Goal: Check status: Check status

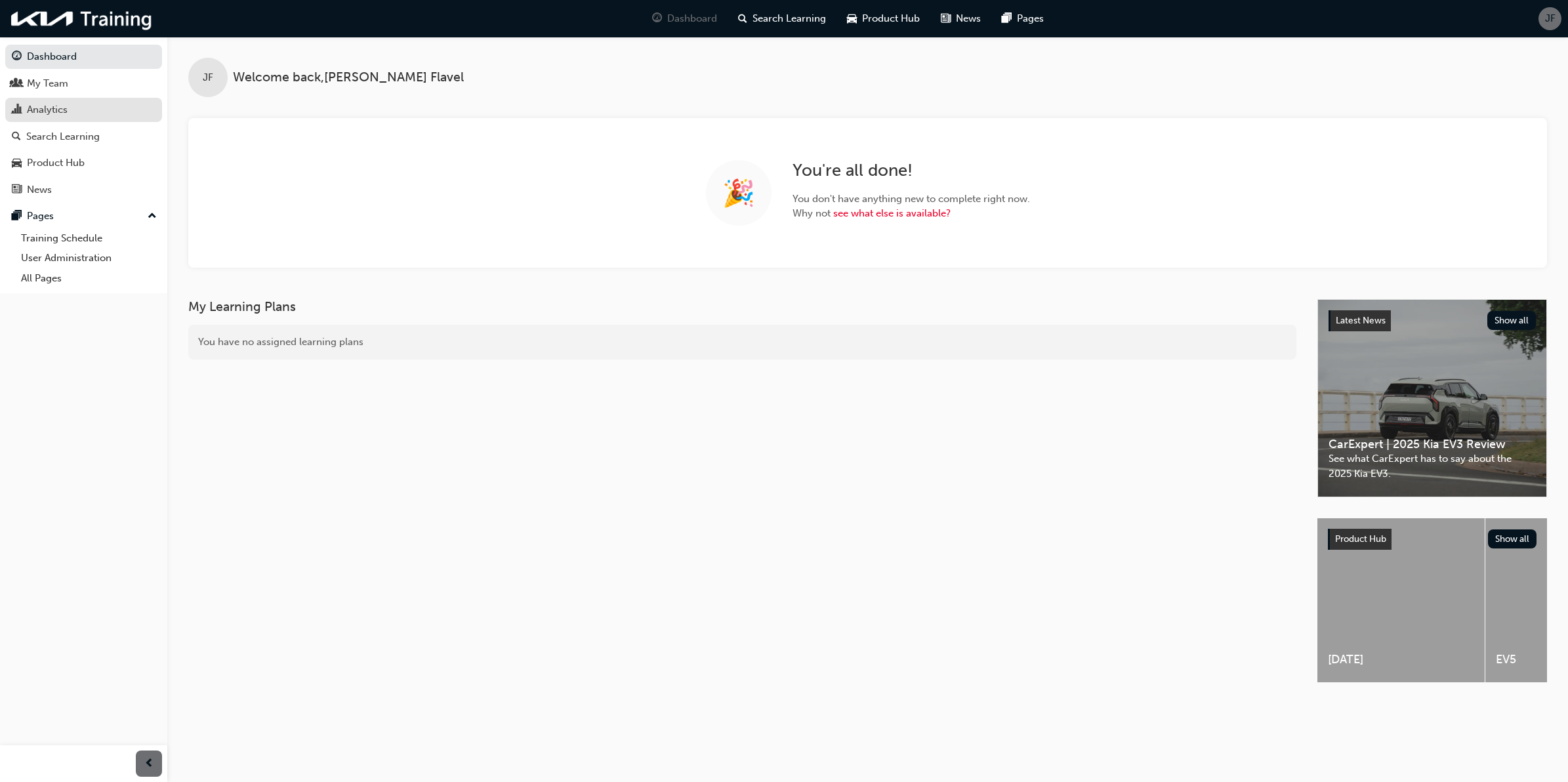
click at [75, 107] on div "Analytics" at bounding box center [83, 109] width 144 height 16
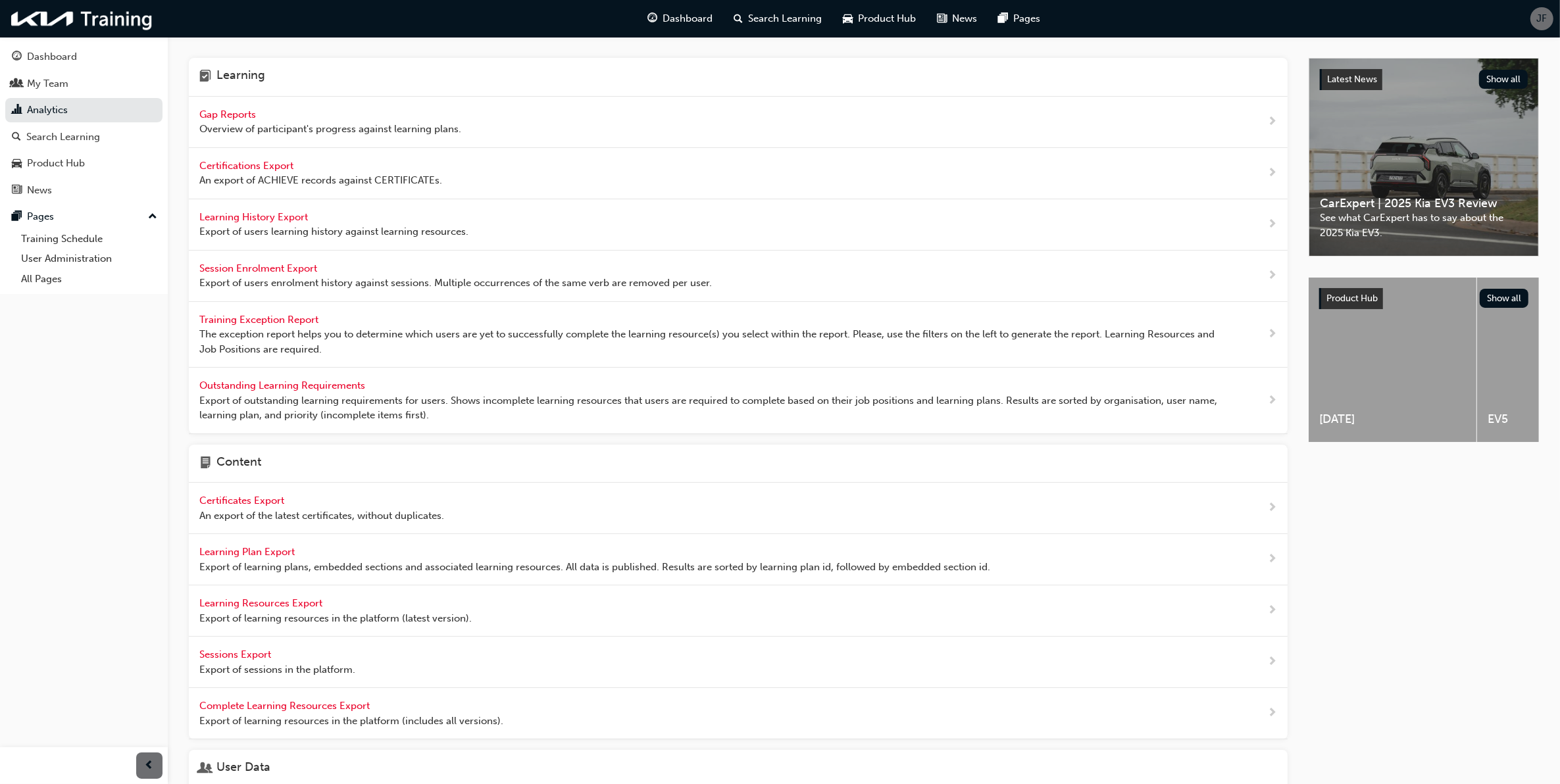
click at [246, 110] on span "Gap Reports" at bounding box center [228, 114] width 59 height 12
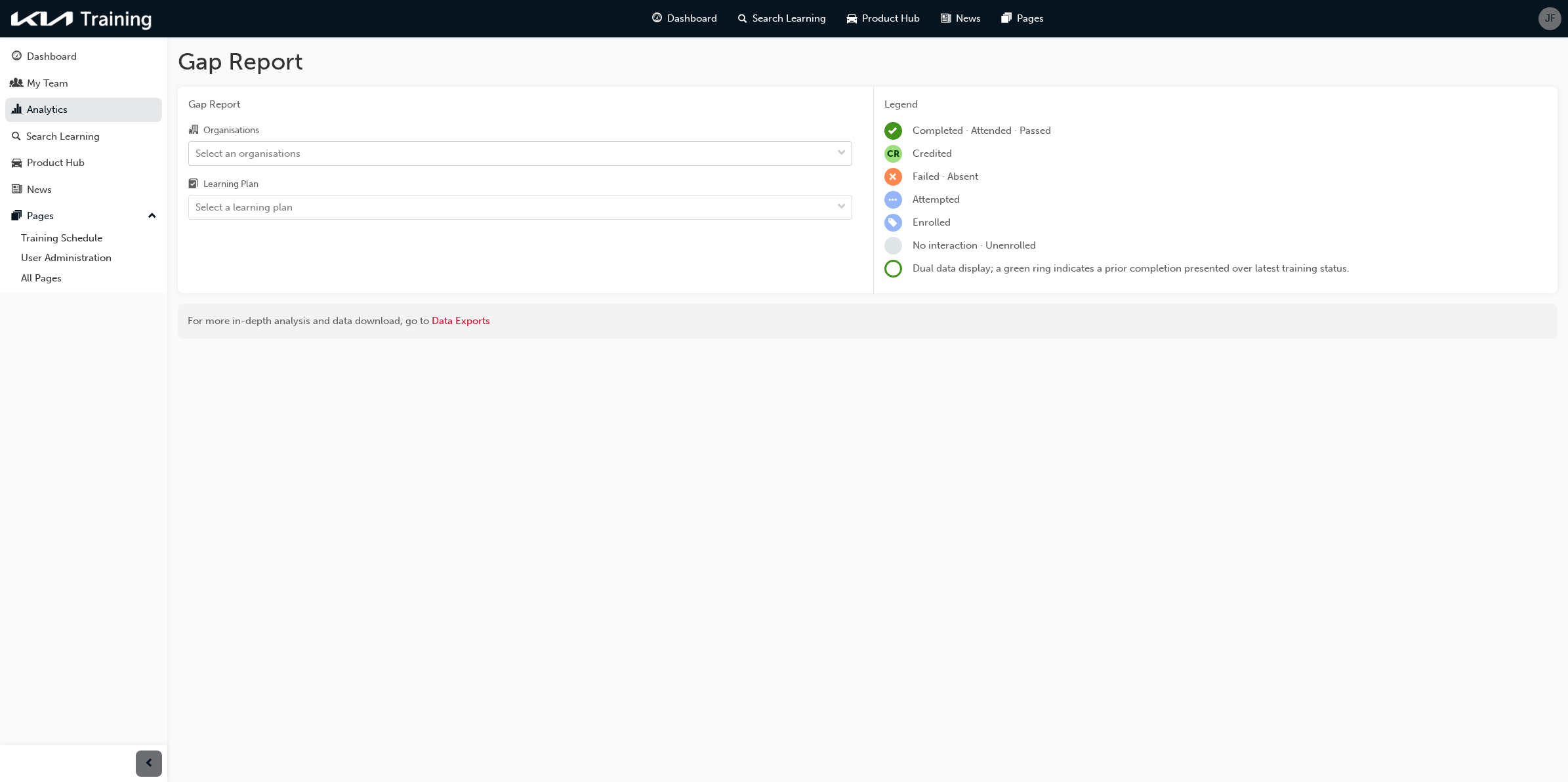
click at [448, 155] on div "Select an organisations" at bounding box center [510, 152] width 643 height 23
click at [197, 155] on input "Organisations Select an organisations" at bounding box center [196, 152] width 2 height 11
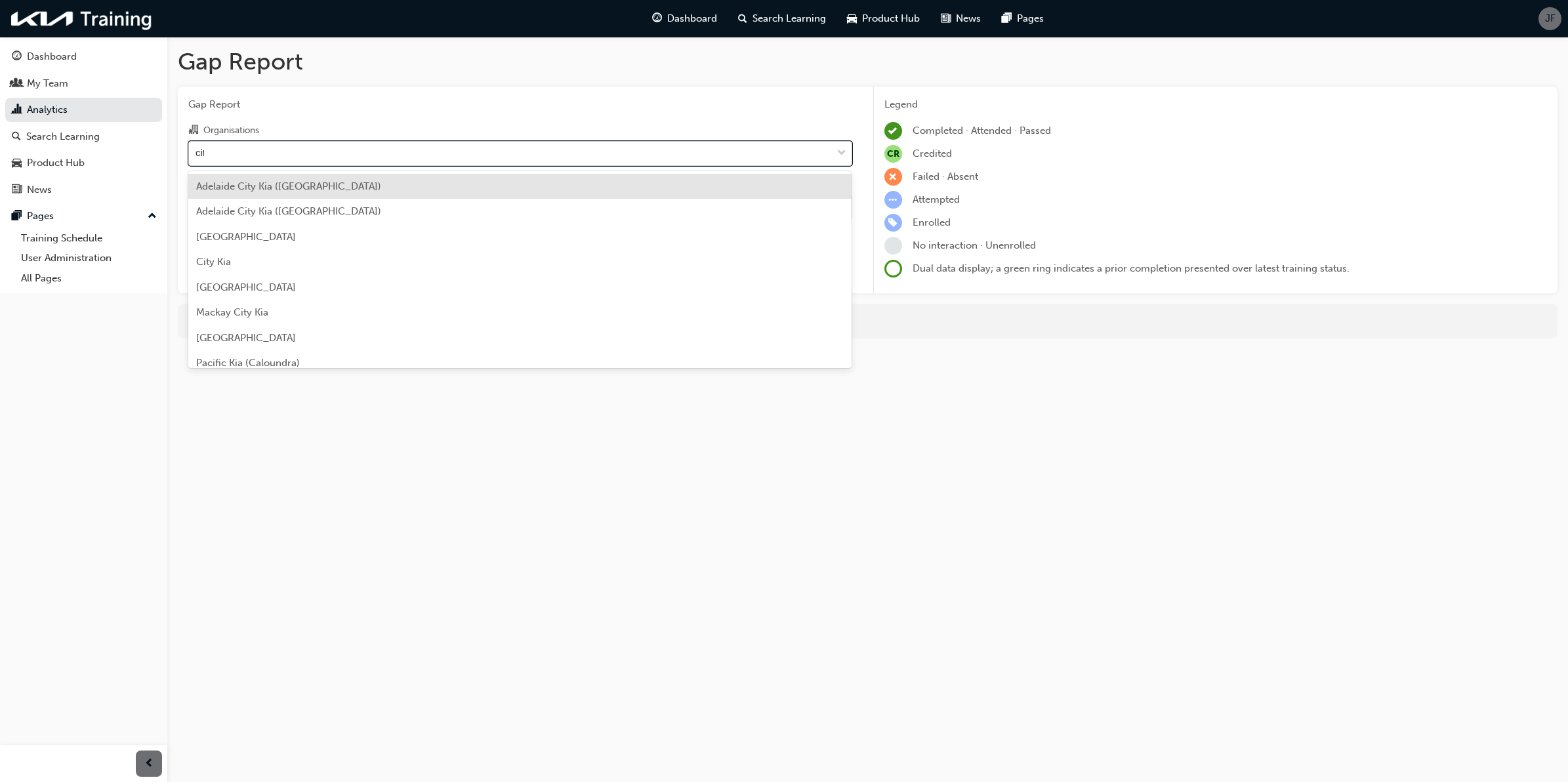
type input "city"
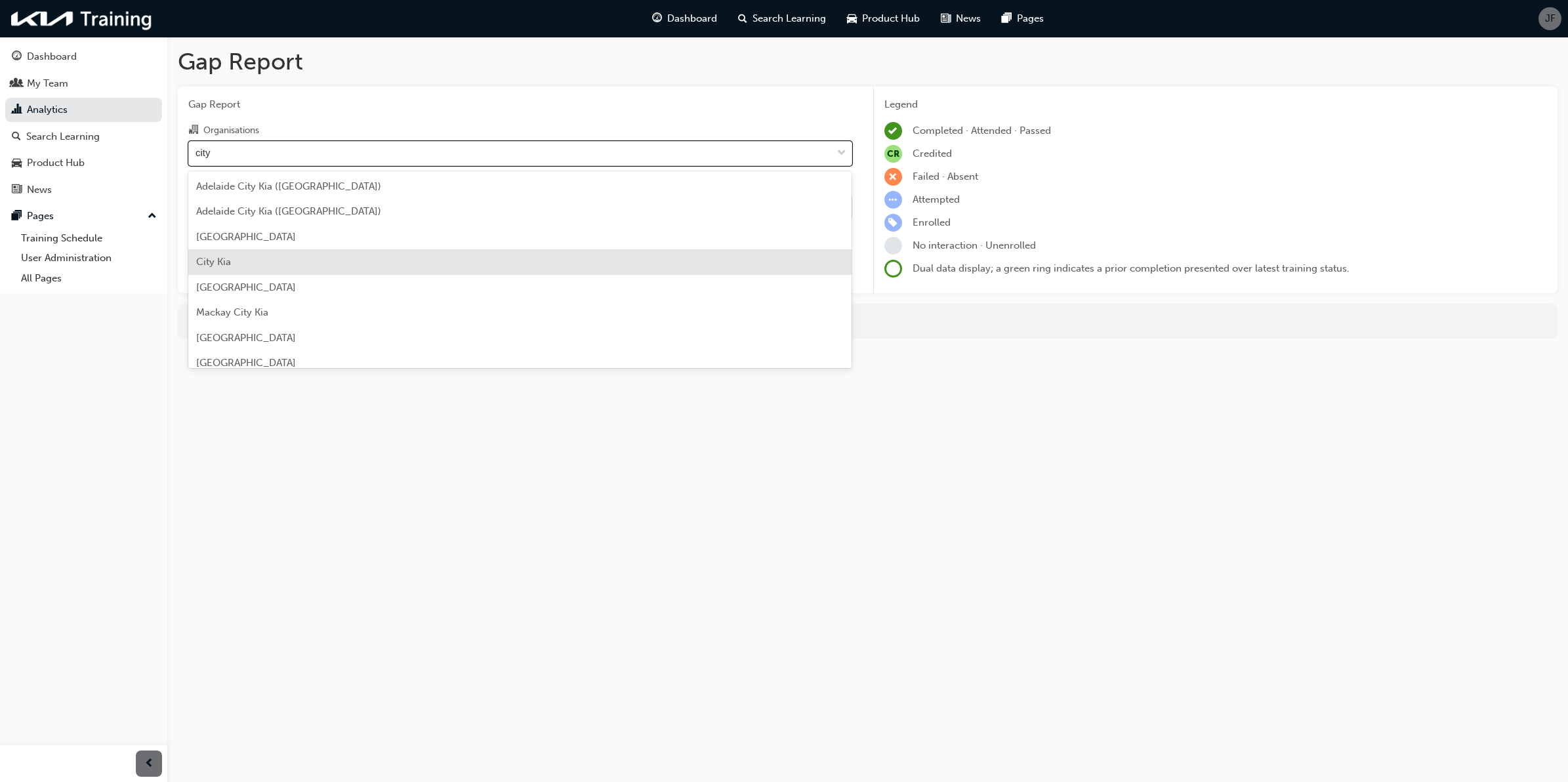
click at [407, 254] on div "City Kia" at bounding box center [520, 261] width 663 height 26
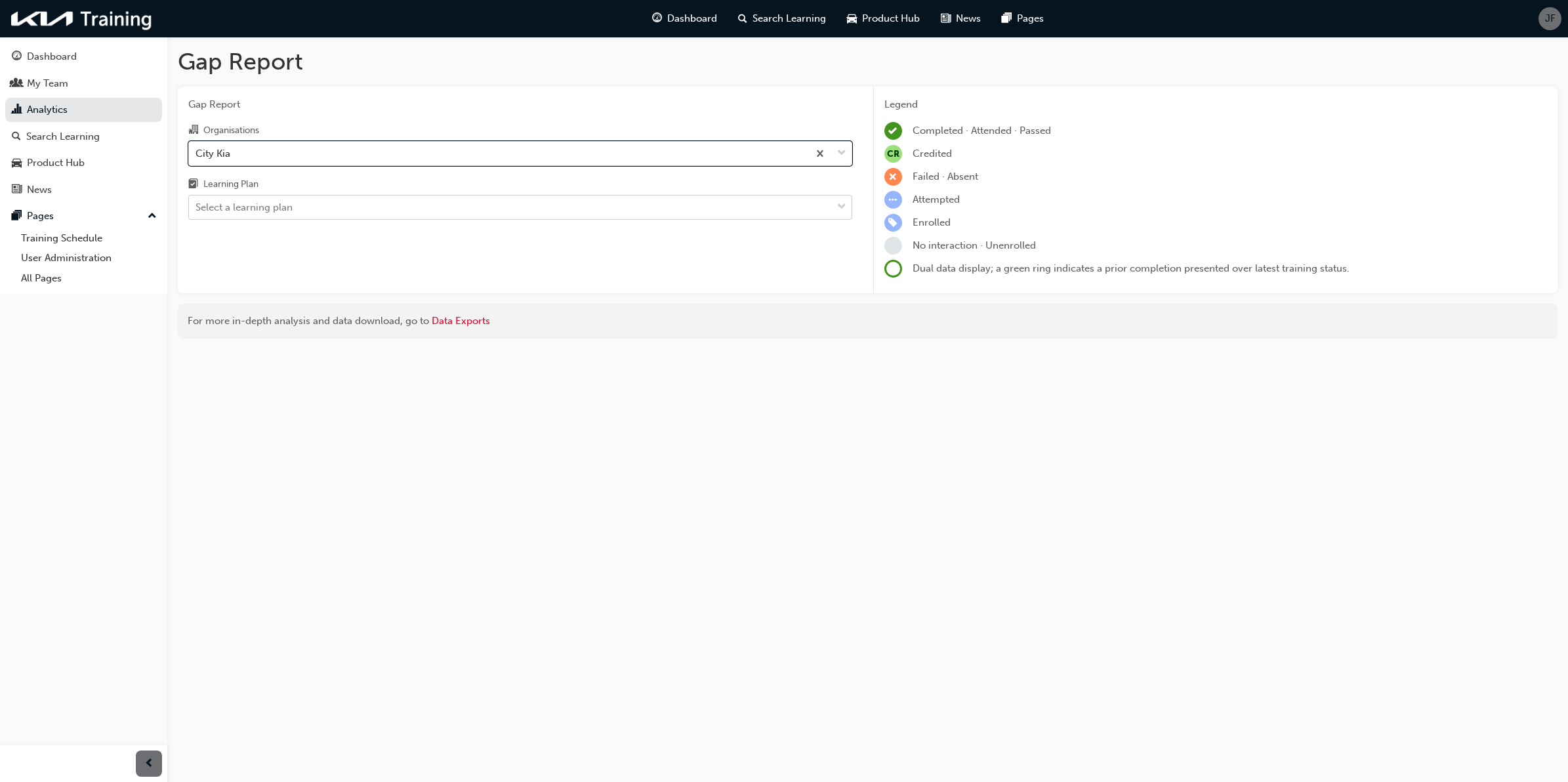
click at [410, 201] on div "Select a learning plan" at bounding box center [510, 207] width 643 height 23
click at [197, 201] on input "Learning Plan Select a learning plan" at bounding box center [196, 206] width 2 height 11
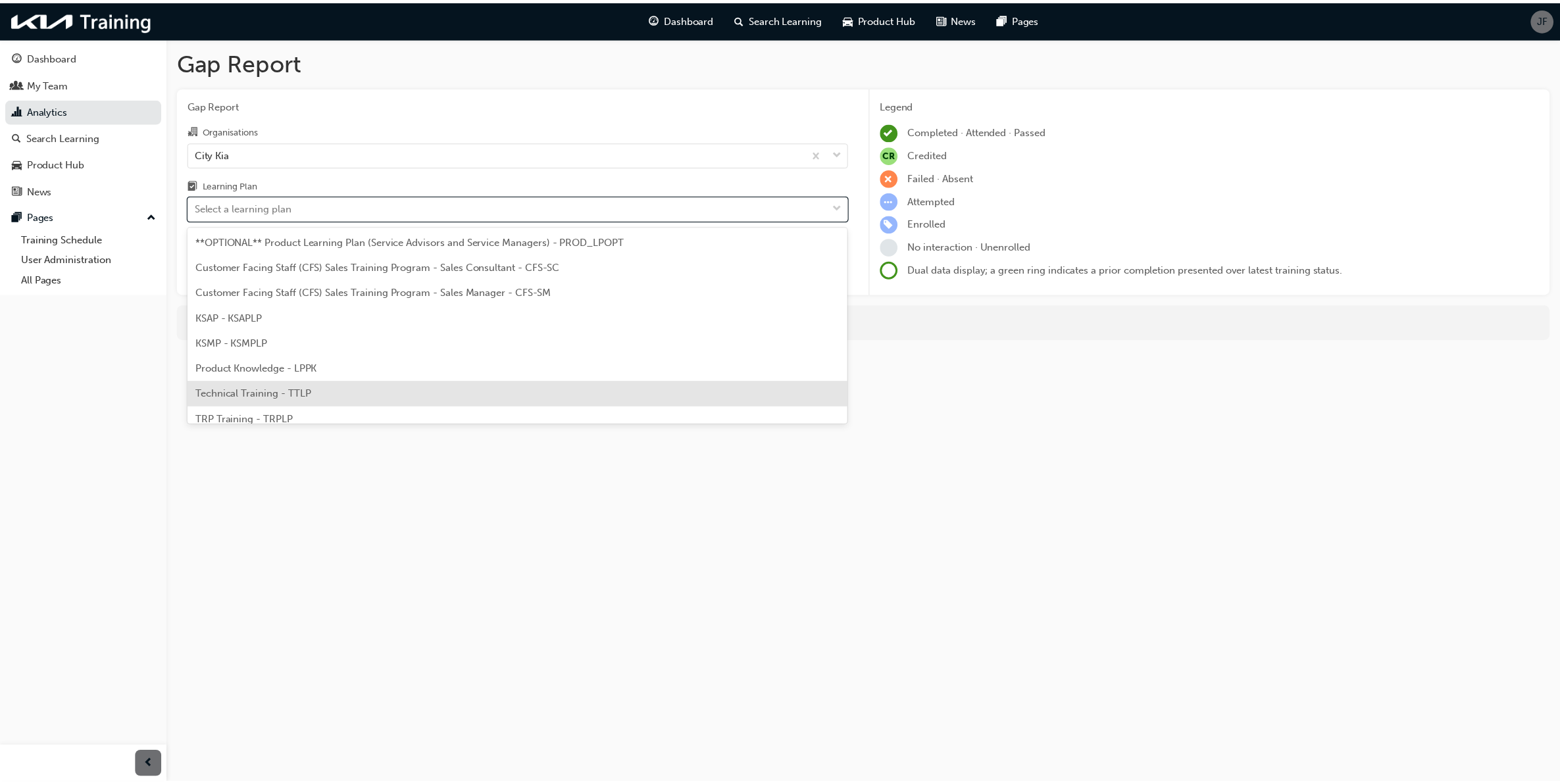
scroll to position [35, 0]
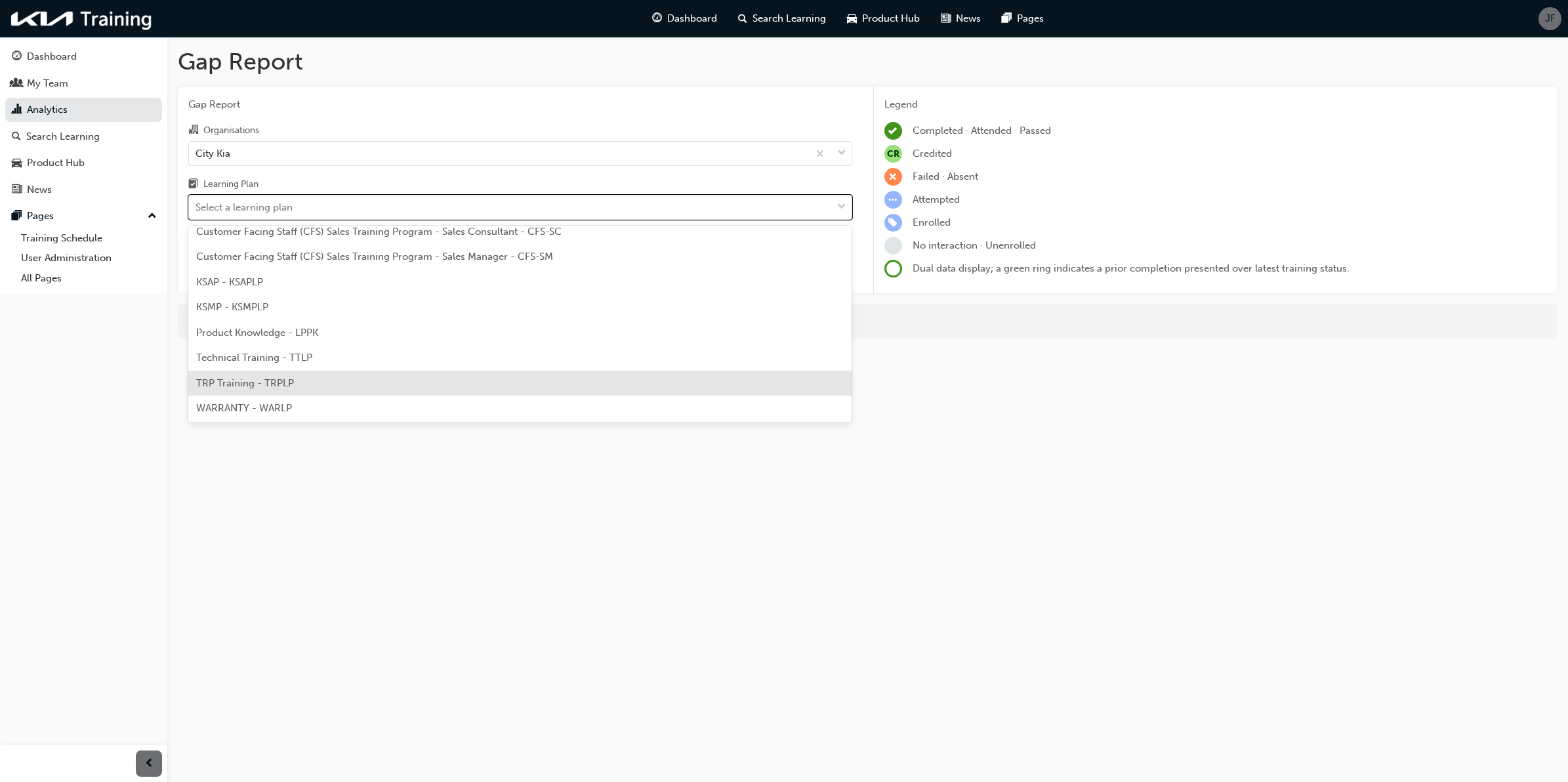
click at [411, 389] on div "TRP Training - TRPLP" at bounding box center [520, 383] width 663 height 26
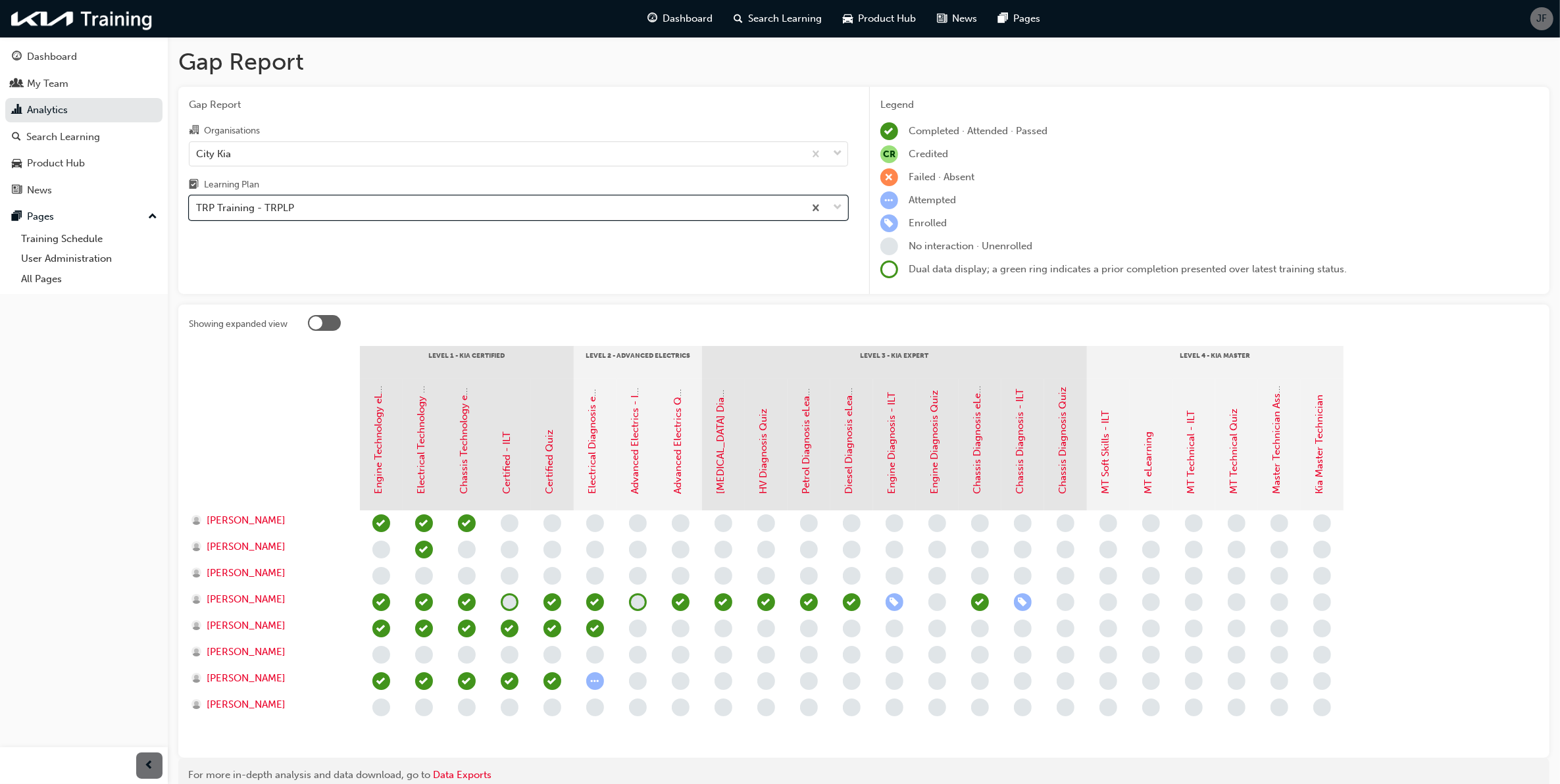
click at [654, 309] on div "Showing expanded view Level 1 - Kia Certified Level 2 - Advanced Electrics Leve…" at bounding box center [863, 531] width 1371 height 453
